Goal: Task Accomplishment & Management: Manage account settings

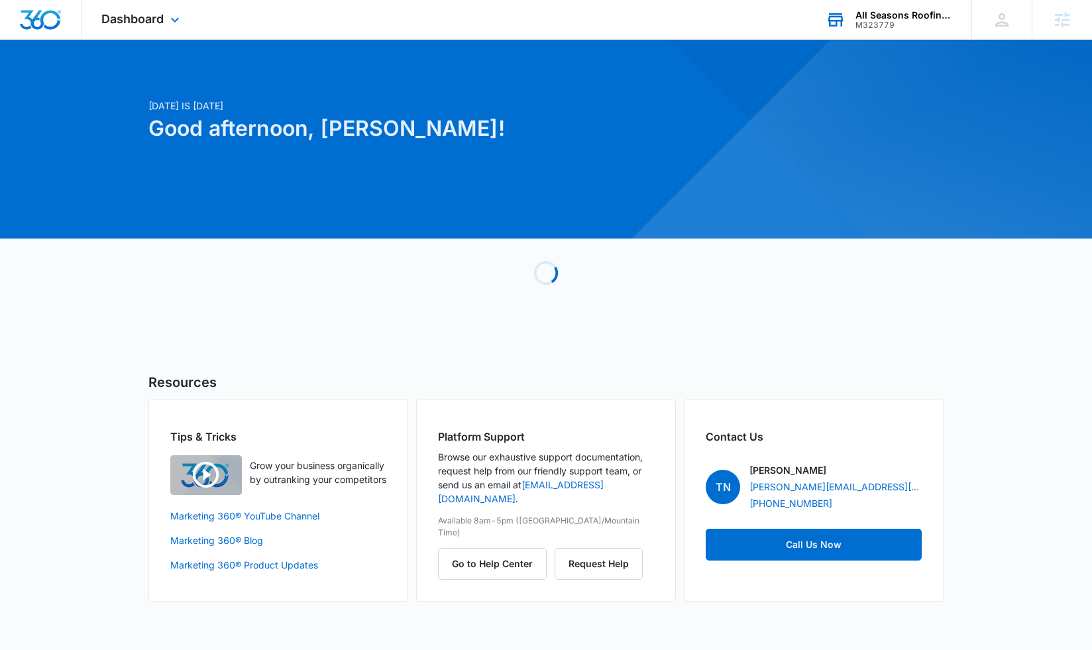
click at [915, 16] on div "All Seasons Roofing & Siding" at bounding box center [904, 15] width 97 height 11
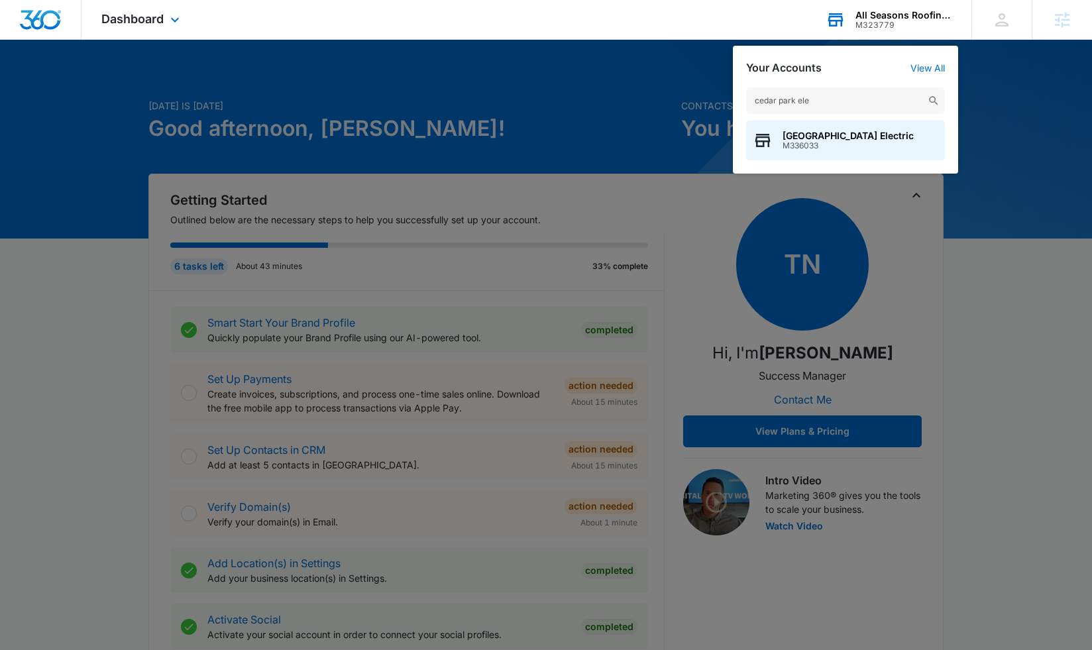
type input "cedar park ele"
drag, startPoint x: 915, startPoint y: 16, endPoint x: 846, endPoint y: 143, distance: 144.4
click at [846, 143] on span "M336033" at bounding box center [848, 145] width 131 height 9
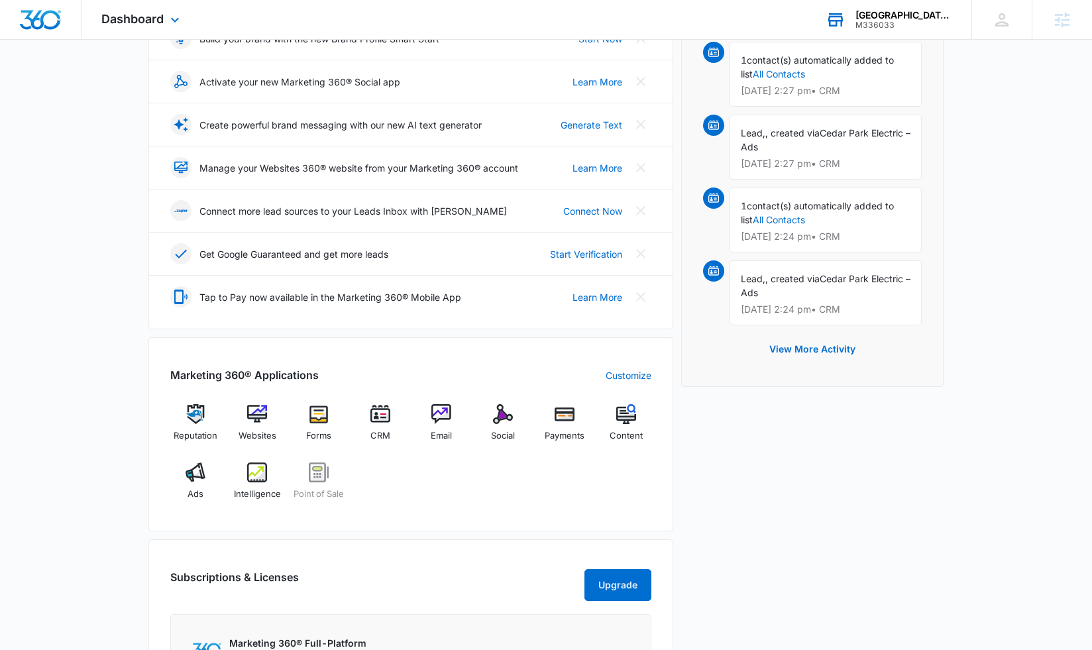
scroll to position [219, 0]
click at [185, 476] on div "Ads" at bounding box center [195, 485] width 51 height 48
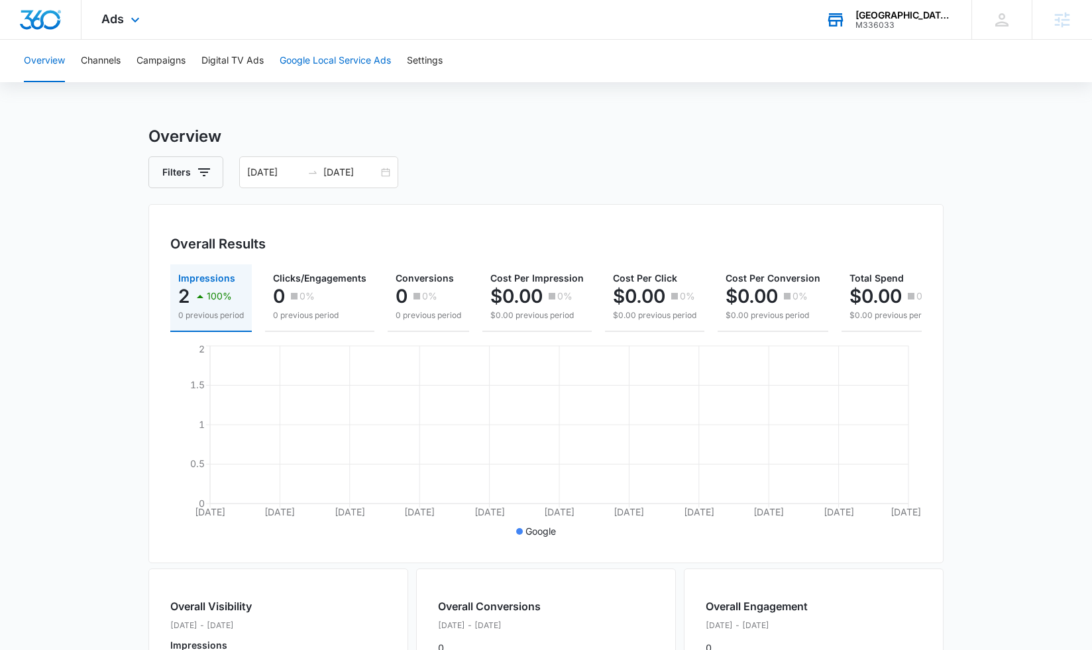
click at [322, 64] on button "Google Local Service Ads" at bounding box center [335, 61] width 111 height 42
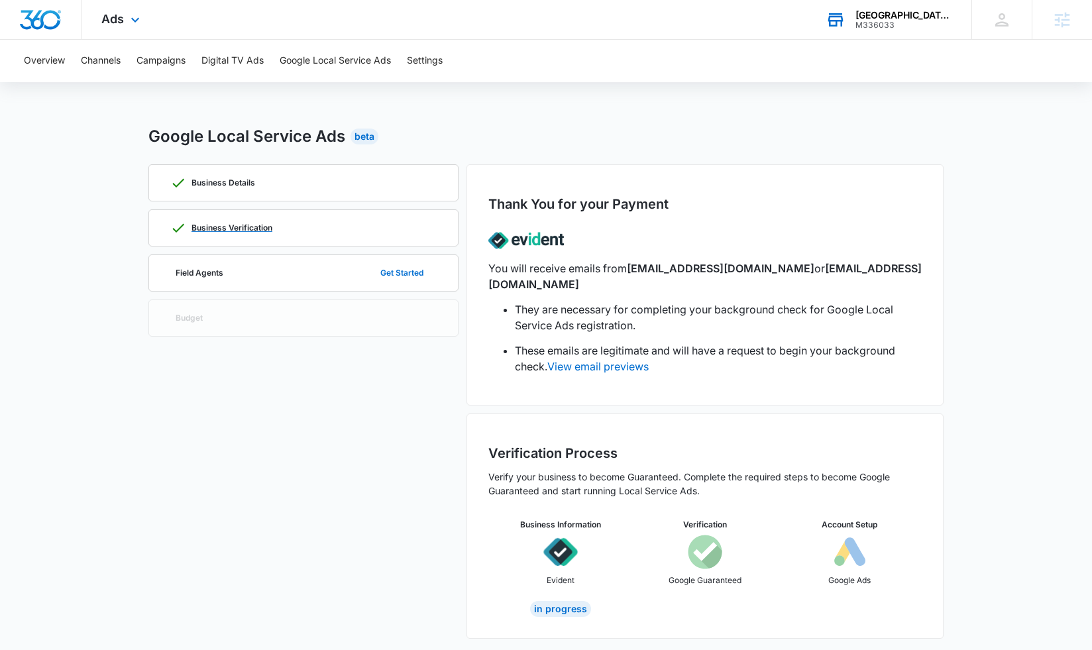
click at [274, 222] on div "Business Verification" at bounding box center [303, 228] width 266 height 36
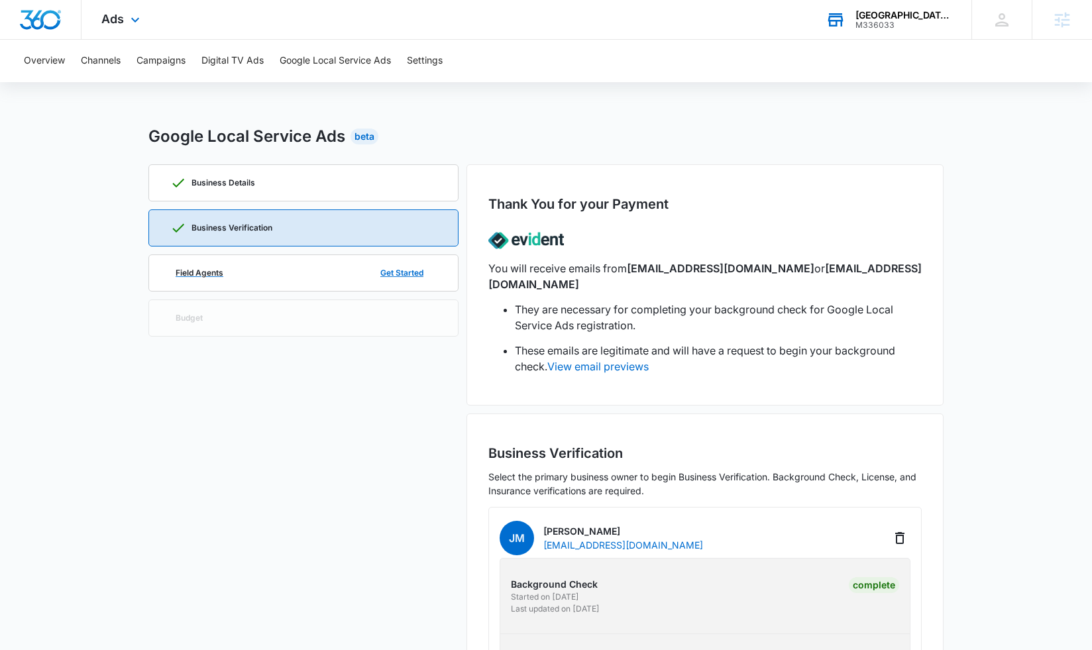
click at [233, 276] on div "Field Agents Get Started" at bounding box center [303, 273] width 266 height 36
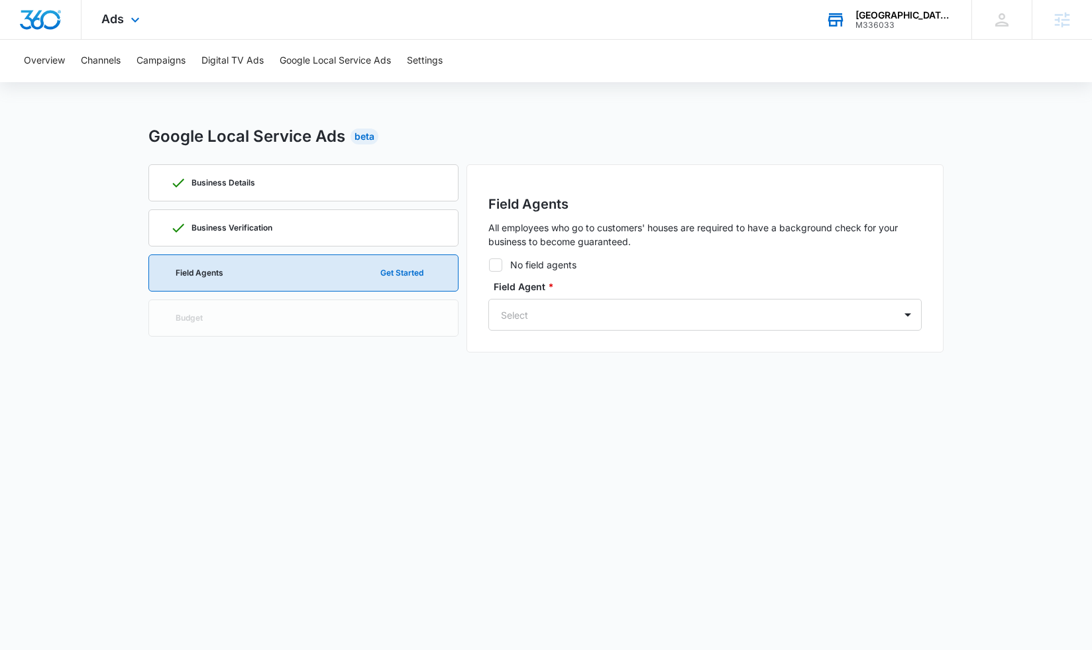
click at [492, 266] on icon at bounding box center [496, 265] width 12 height 12
click at [489, 265] on input "No field agents" at bounding box center [488, 264] width 1 height 1
checkbox input "true"
click at [891, 290] on button "Continue" at bounding box center [887, 296] width 70 height 32
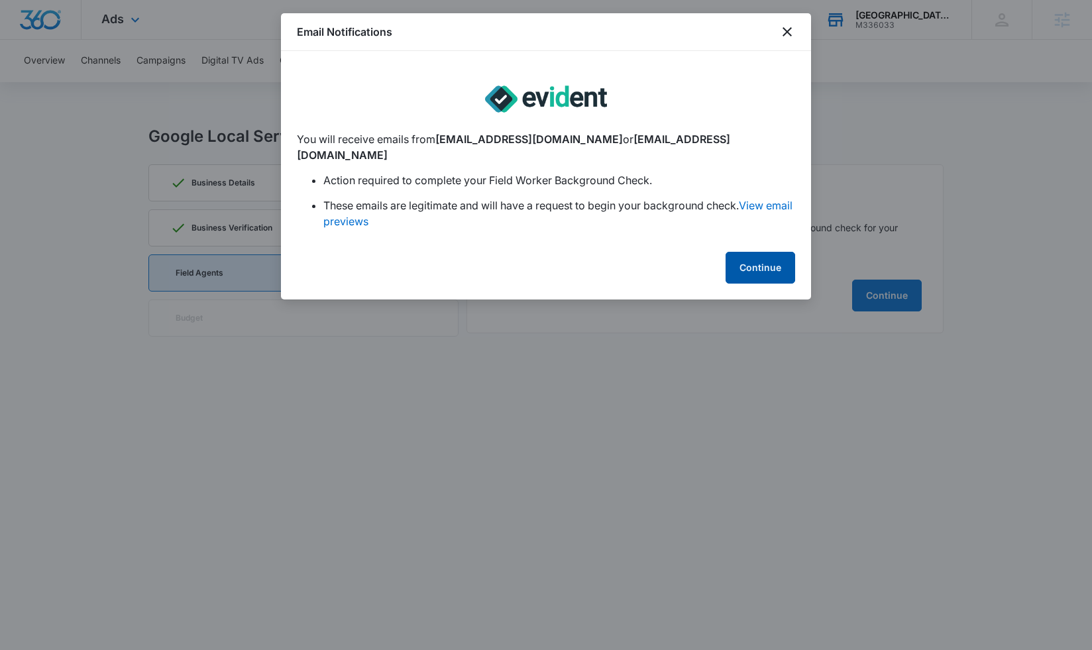
click at [746, 252] on button "Continue" at bounding box center [761, 268] width 70 height 32
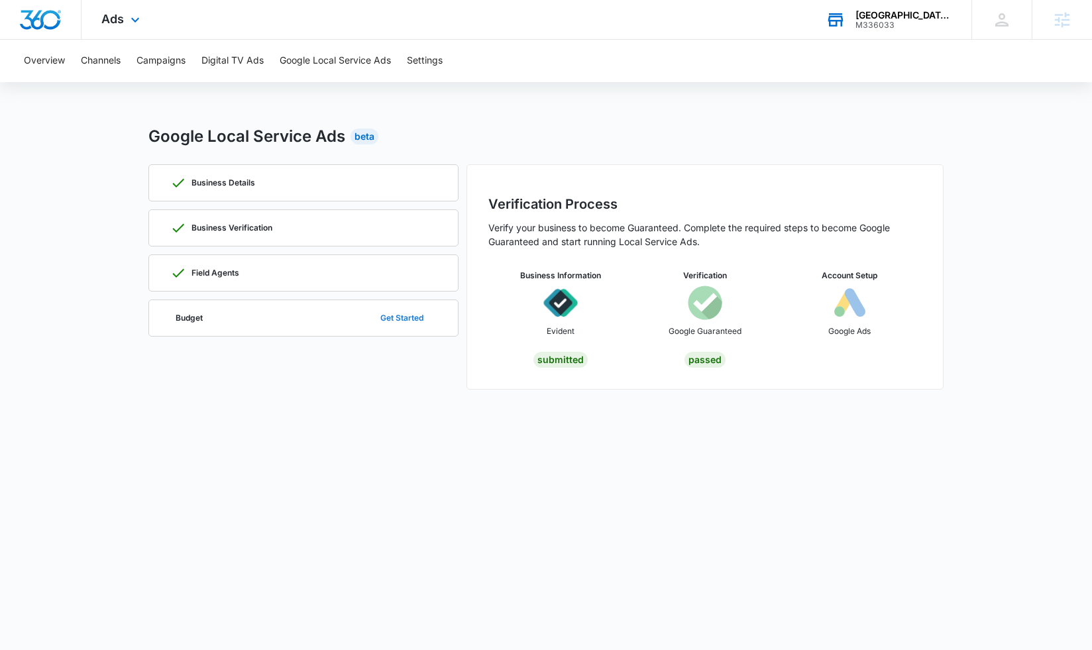
drag, startPoint x: 565, startPoint y: 416, endPoint x: 388, endPoint y: 317, distance: 202.6
click at [564, 414] on body "Ads Apps Reputation Websites Forms CRM Email Social Payments POS Content Ads In…" at bounding box center [546, 325] width 1092 height 650
click at [238, 229] on p "Business Verification" at bounding box center [232, 228] width 81 height 8
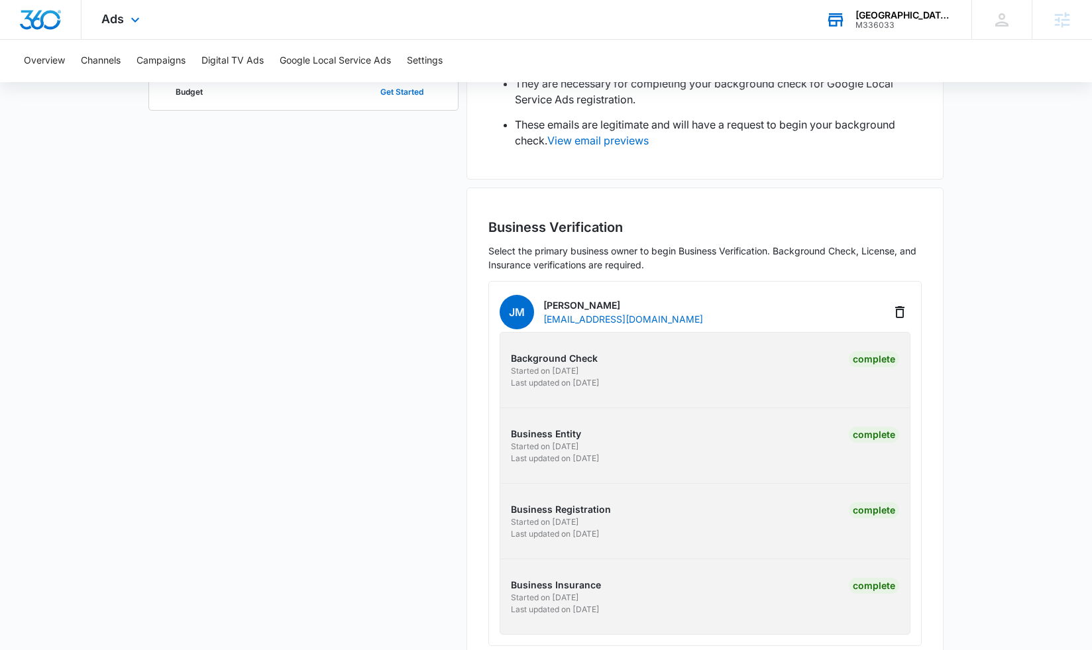
scroll to position [226, 0]
click at [574, 377] on p "Last updated on [DATE]" at bounding box center [606, 383] width 190 height 12
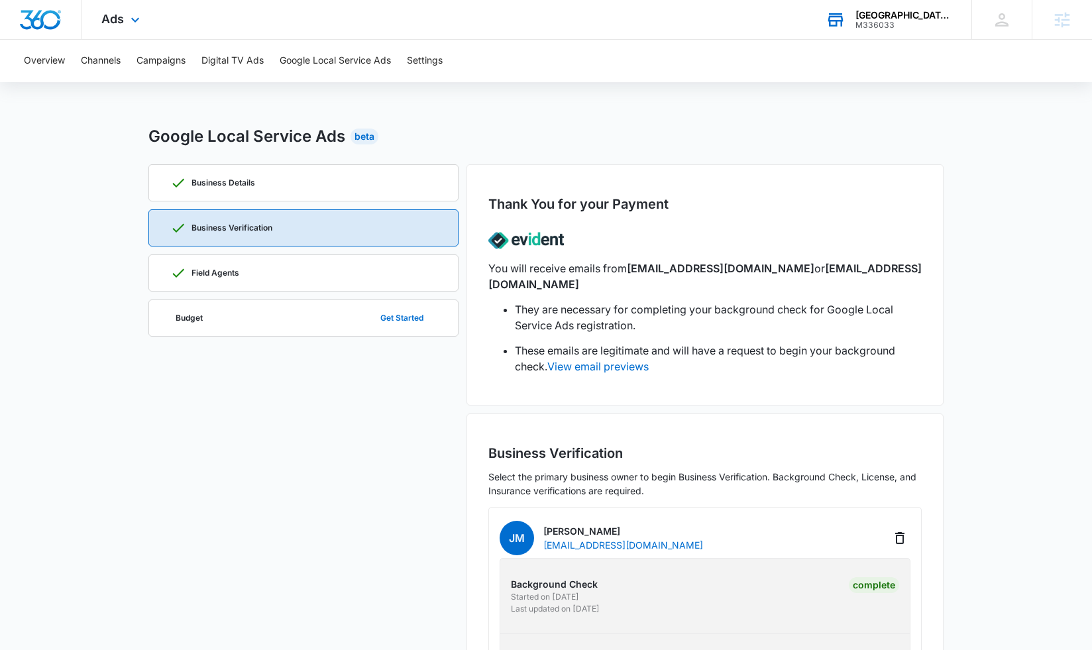
scroll to position [0, 0]
drag, startPoint x: 304, startPoint y: 445, endPoint x: 304, endPoint y: 433, distance: 11.9
click at [306, 442] on div "Business Details Business Verification Field Agents Budget Get Started" at bounding box center [303, 529] width 310 height 730
click at [277, 335] on div "Budget Get Started" at bounding box center [303, 318] width 266 height 36
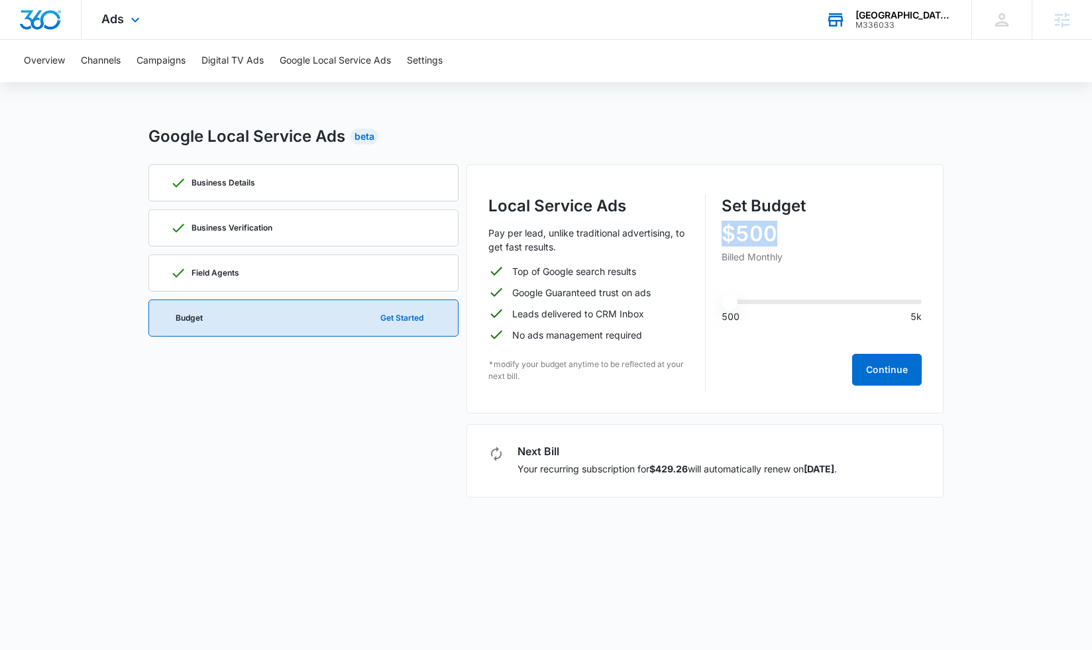
drag, startPoint x: 755, startPoint y: 234, endPoint x: 805, endPoint y: 235, distance: 50.4
click at [805, 235] on div "Local Service Ads Pay per lead, unlike traditional advertising, to get fast res…" at bounding box center [704, 292] width 433 height 197
click at [724, 233] on p "$500" at bounding box center [822, 233] width 201 height 21
drag, startPoint x: 490, startPoint y: 371, endPoint x: 475, endPoint y: 355, distance: 22.0
click at [475, 355] on div "Local Service Ads Pay per lead, unlike traditional advertising, to get fast res…" at bounding box center [705, 288] width 477 height 249
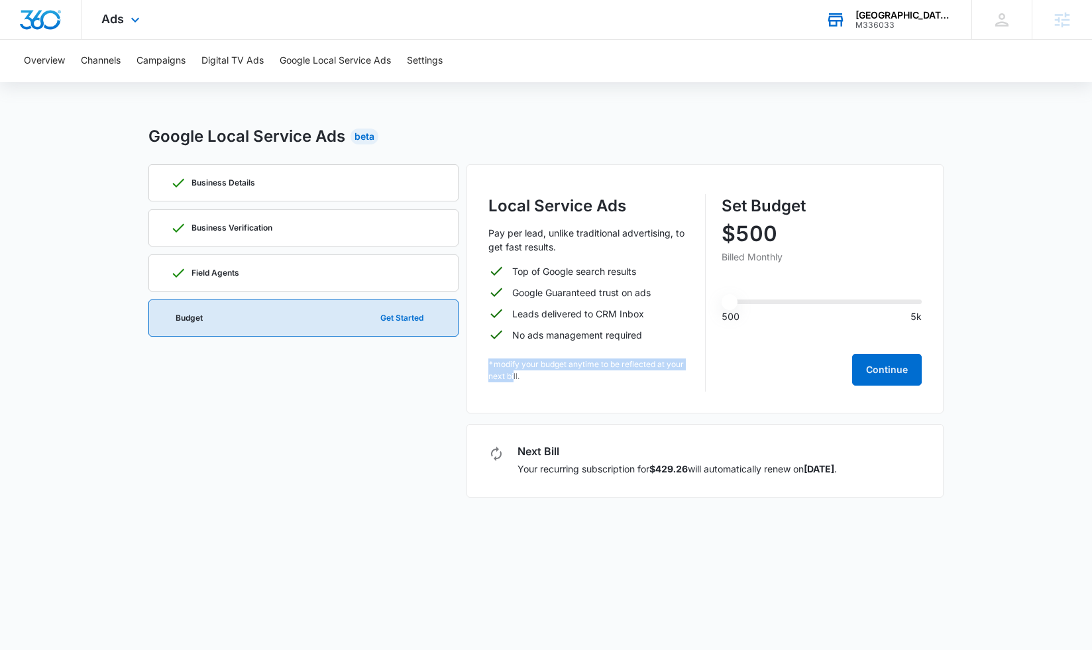
click at [486, 369] on div "Local Service Ads Pay per lead, unlike traditional advertising, to get fast res…" at bounding box center [705, 288] width 477 height 249
drag, startPoint x: 497, startPoint y: 362, endPoint x: 532, endPoint y: 383, distance: 41.0
click at [532, 383] on div "Local Service Ads Pay per lead, unlike traditional advertising, to get fast res…" at bounding box center [705, 288] width 477 height 249
click at [459, 396] on div "Business Details Business Verification Field Agents Budget Get Started Local Se…" at bounding box center [545, 330] width 795 height 333
click at [399, 431] on div "Business Details Business Verification Field Agents Budget Get Started" at bounding box center [303, 330] width 310 height 333
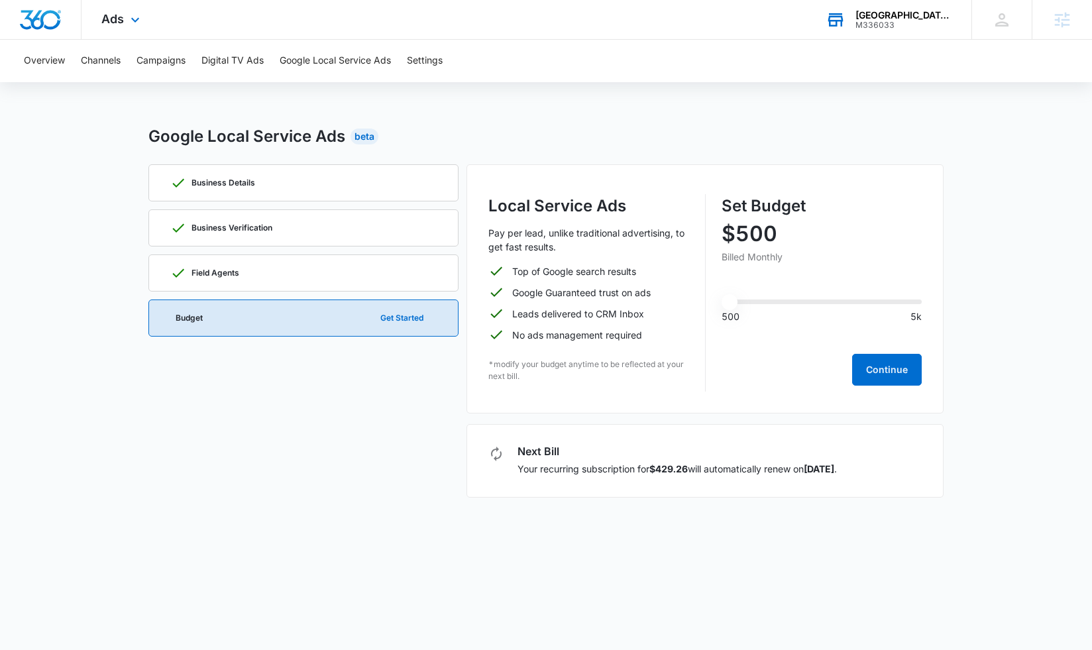
drag, startPoint x: 362, startPoint y: 512, endPoint x: 349, endPoint y: 501, distance: 17.0
click at [365, 510] on body "Ads Apps Reputation Websites Forms CRM Email Social Payments POS Content Ads In…" at bounding box center [546, 325] width 1092 height 650
click at [710, 151] on div "Google Local Service Ads Beta Business Details Business Verification Field Agen…" at bounding box center [545, 311] width 795 height 373
drag, startPoint x: 725, startPoint y: 235, endPoint x: 791, endPoint y: 231, distance: 66.4
click at [791, 231] on p "$500" at bounding box center [822, 233] width 201 height 21
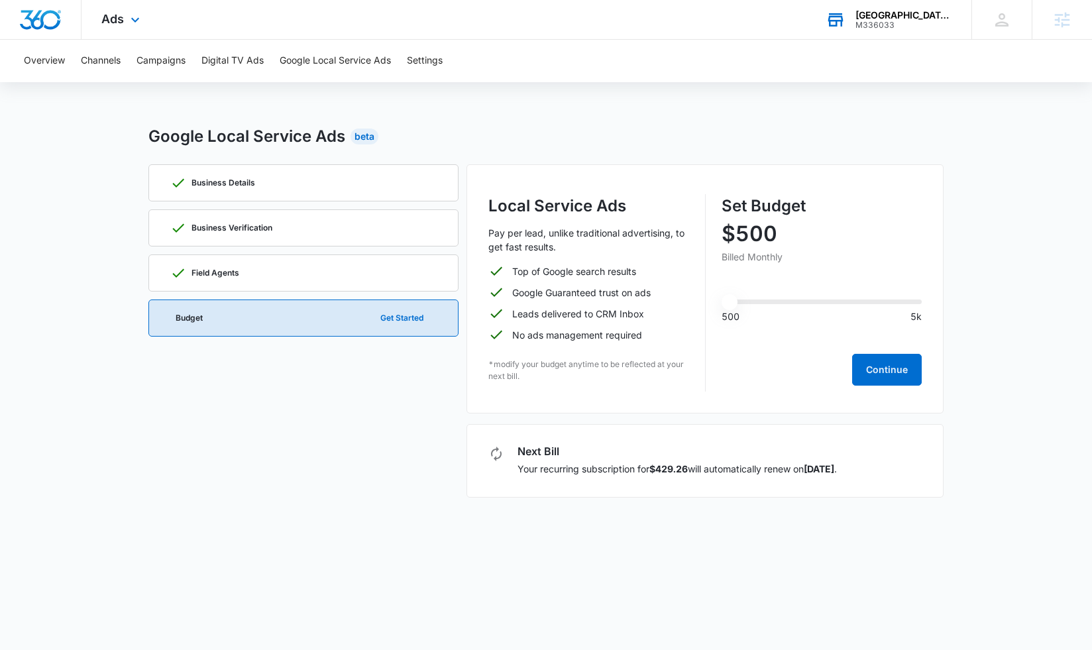
click at [862, 139] on div "Google Local Service Ads Beta" at bounding box center [545, 137] width 795 height 24
